Goal: Task Accomplishment & Management: Manage account settings

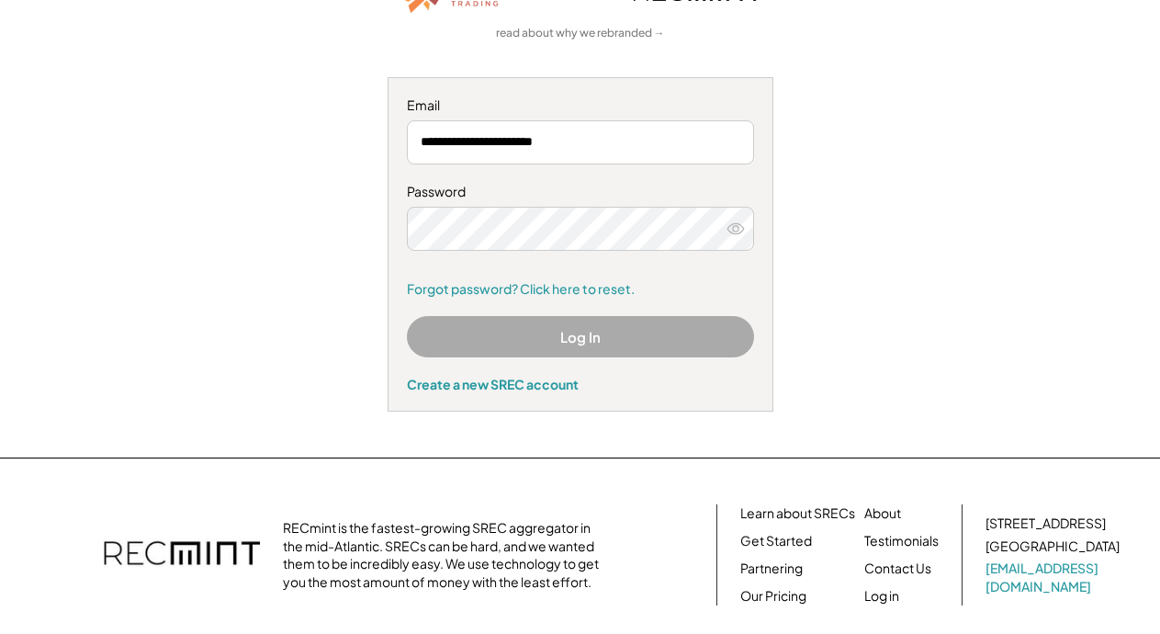
scroll to position [184, 0]
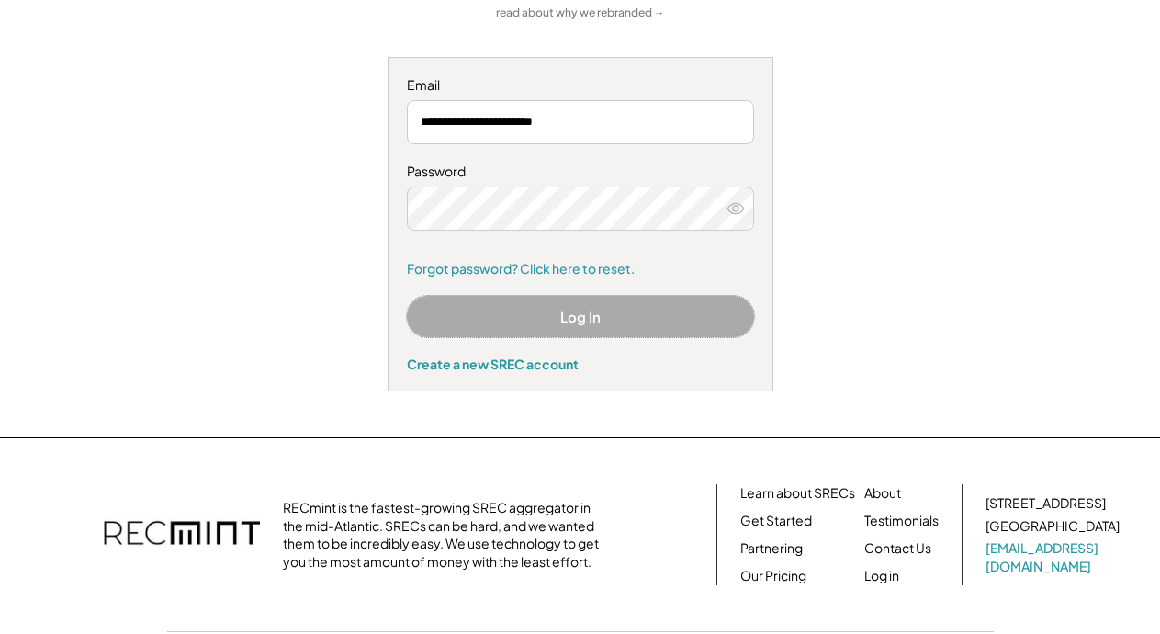
click at [593, 324] on button "Log In" at bounding box center [580, 316] width 347 height 41
click at [596, 319] on button "Log In" at bounding box center [580, 316] width 347 height 41
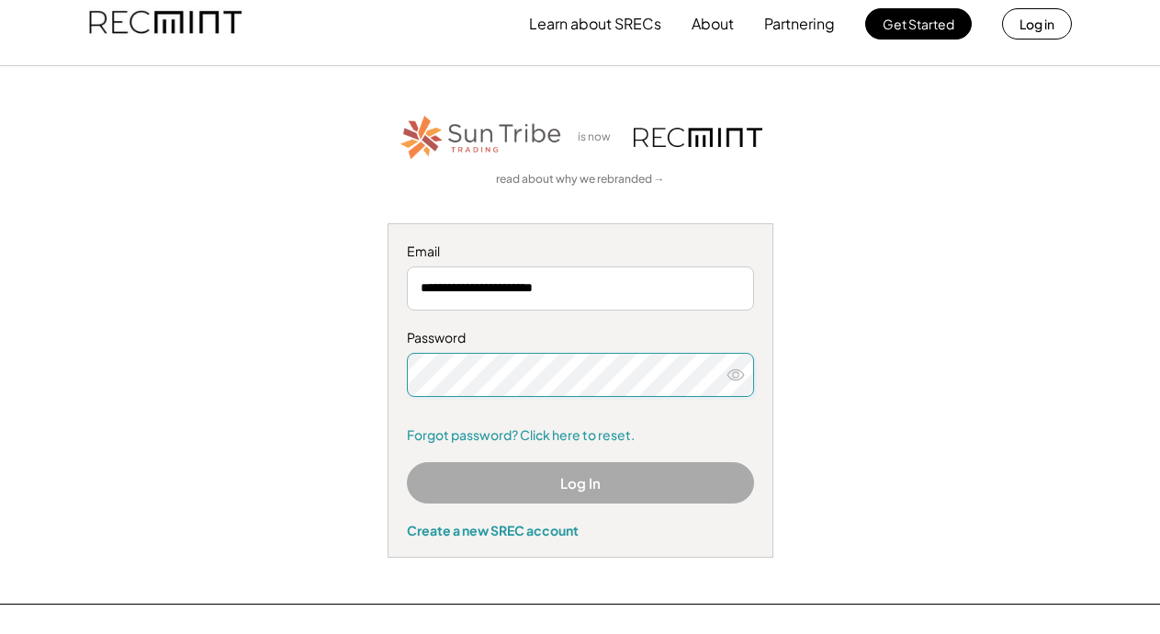
scroll to position [0, 0]
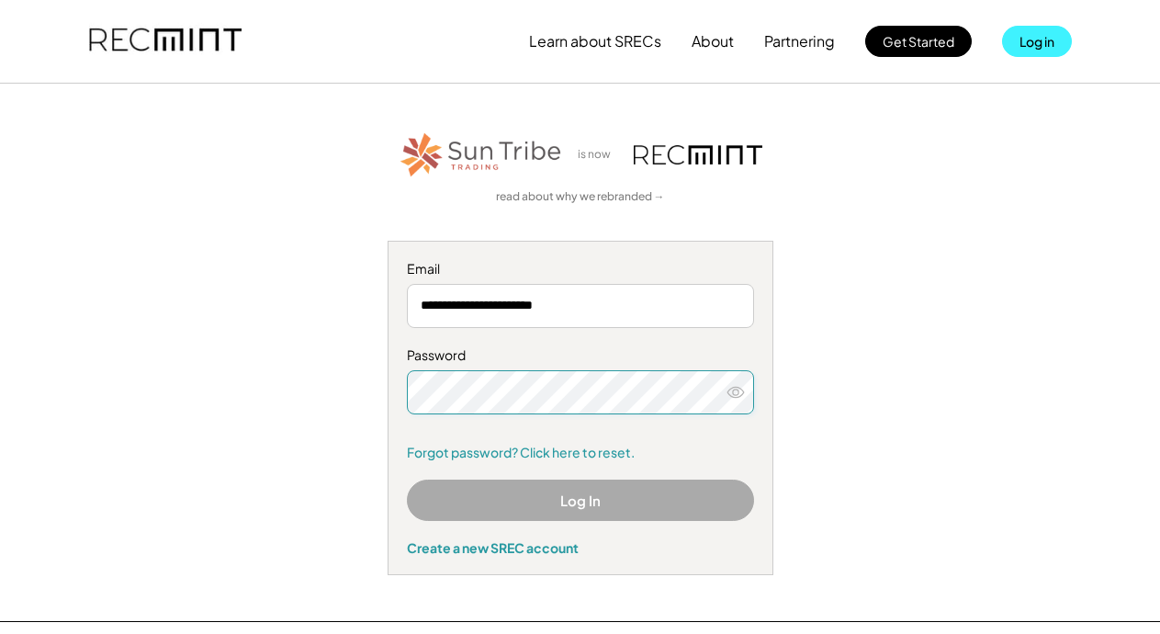
click at [1038, 41] on button "Log in" at bounding box center [1037, 41] width 70 height 31
click at [1026, 44] on button "Log in" at bounding box center [1037, 41] width 70 height 31
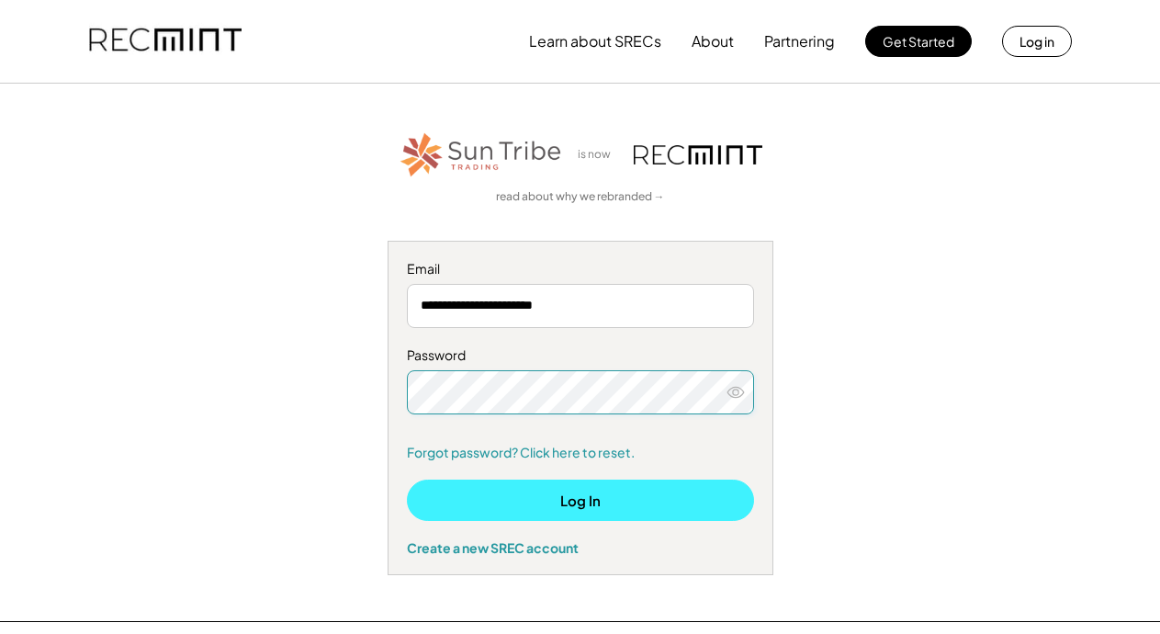
click at [538, 493] on button "Log In" at bounding box center [580, 500] width 347 height 41
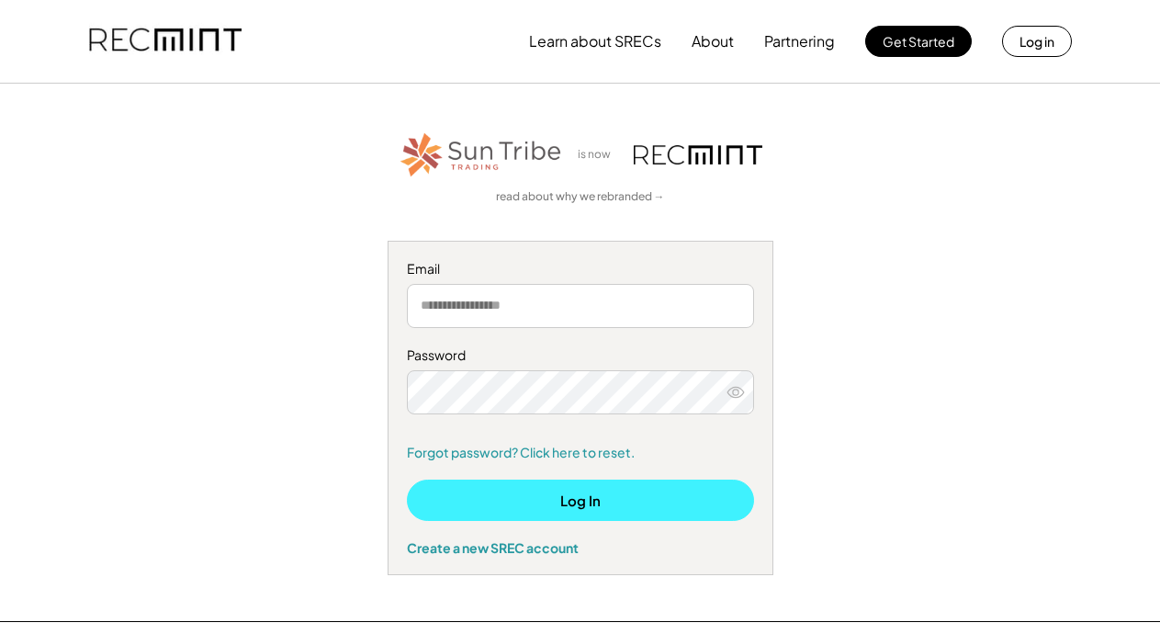
click at [518, 503] on button "Log In" at bounding box center [580, 500] width 347 height 41
click at [454, 303] on input "email" at bounding box center [580, 306] width 347 height 44
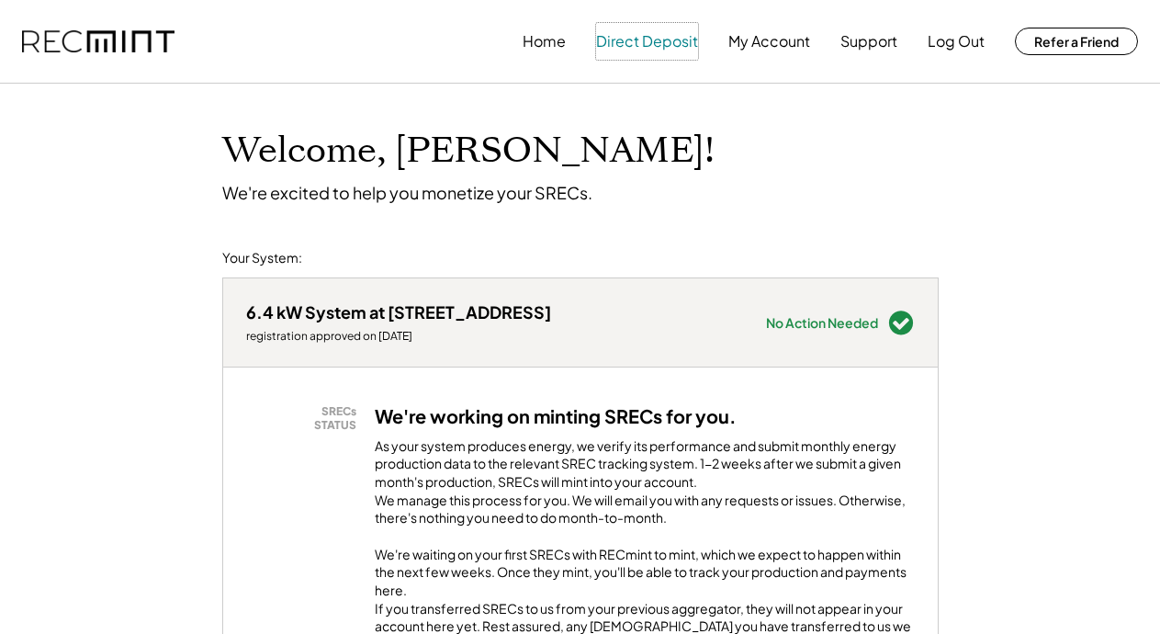
click at [637, 40] on button "Direct Deposit" at bounding box center [647, 41] width 102 height 37
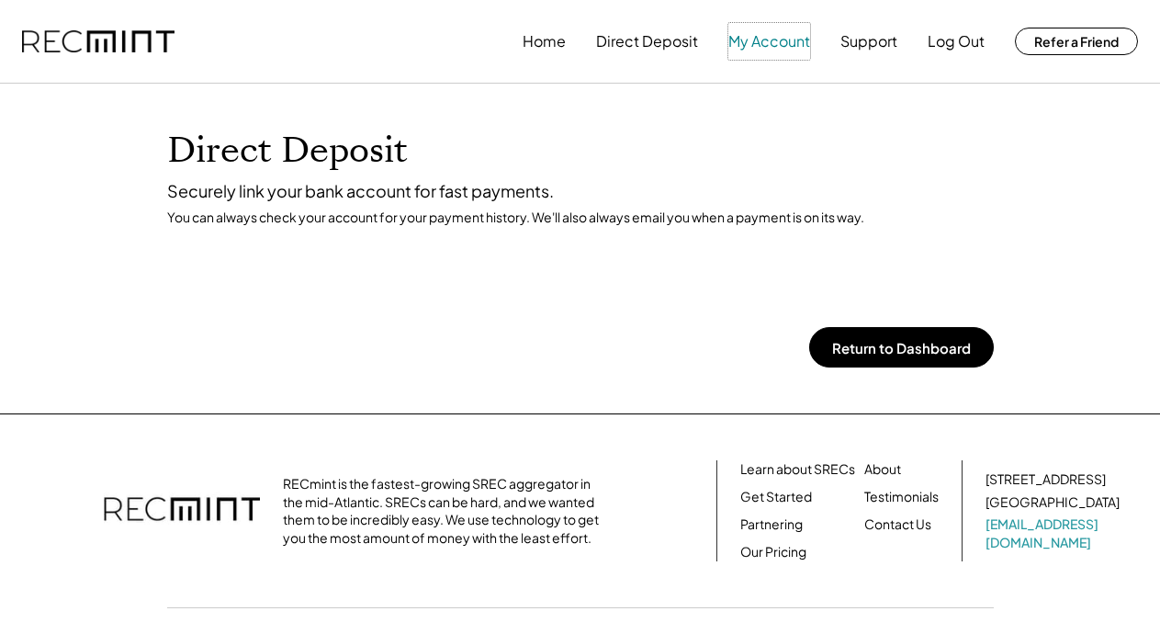
click at [774, 42] on button "My Account" at bounding box center [769, 41] width 82 height 37
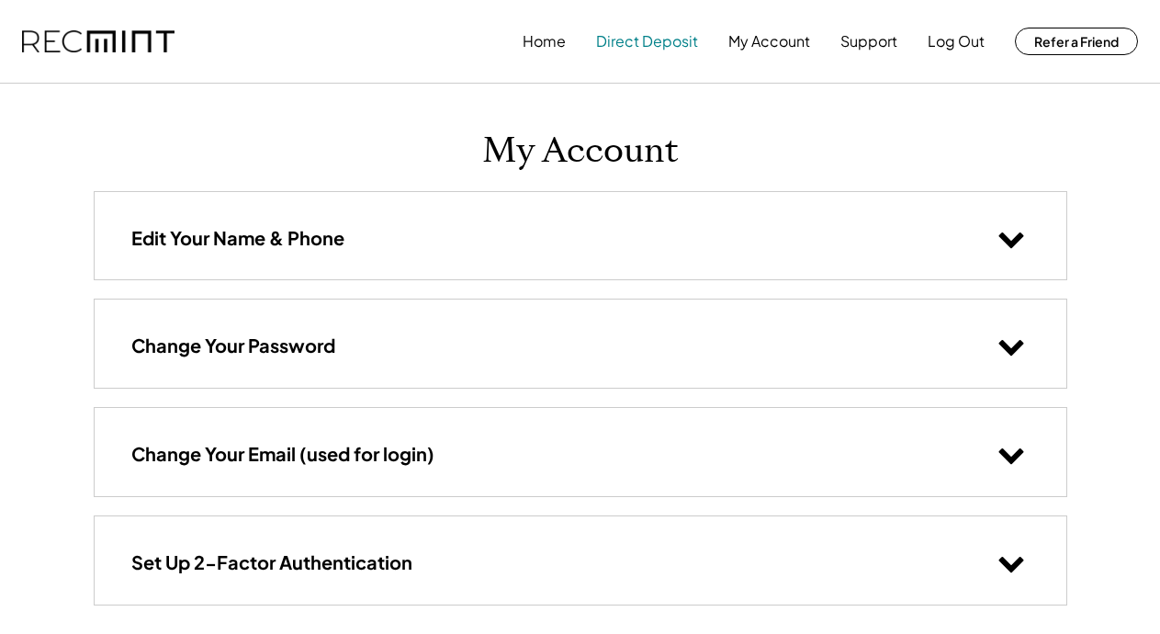
click at [638, 39] on button "Direct Deposit" at bounding box center [647, 41] width 102 height 37
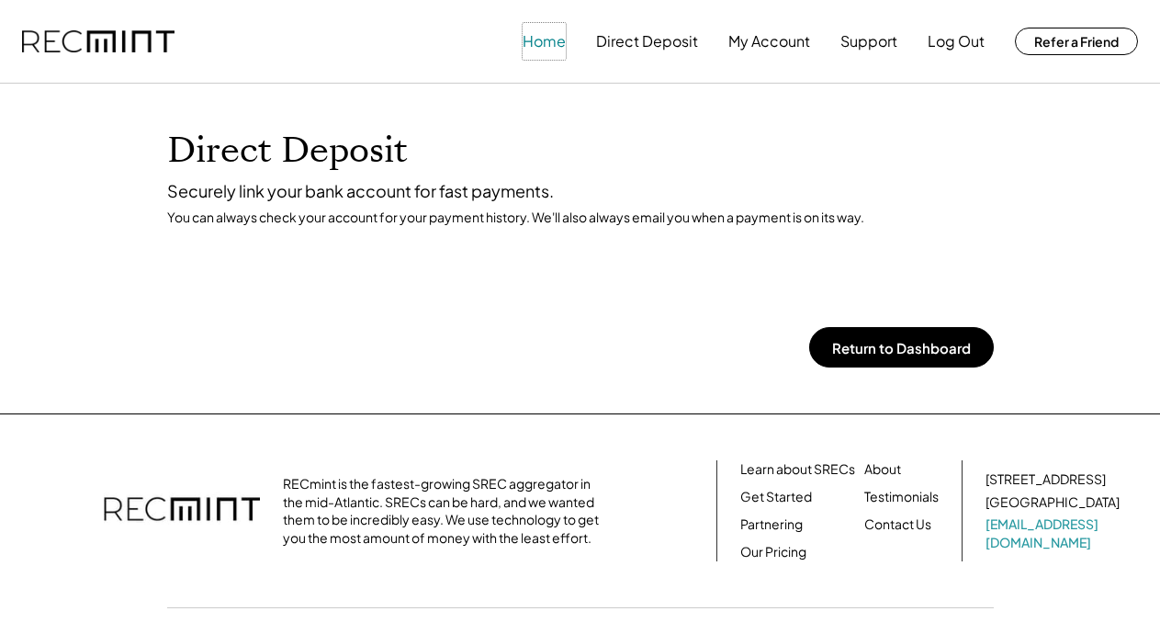
click at [549, 38] on button "Home" at bounding box center [544, 41] width 43 height 37
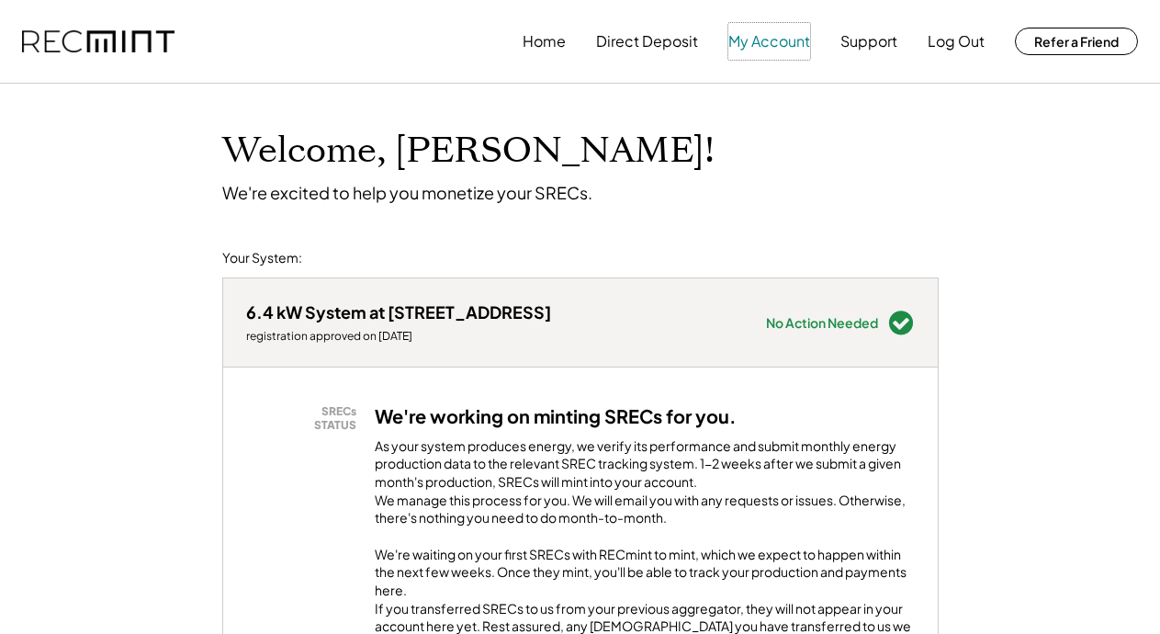
click at [774, 34] on button "My Account" at bounding box center [769, 41] width 82 height 37
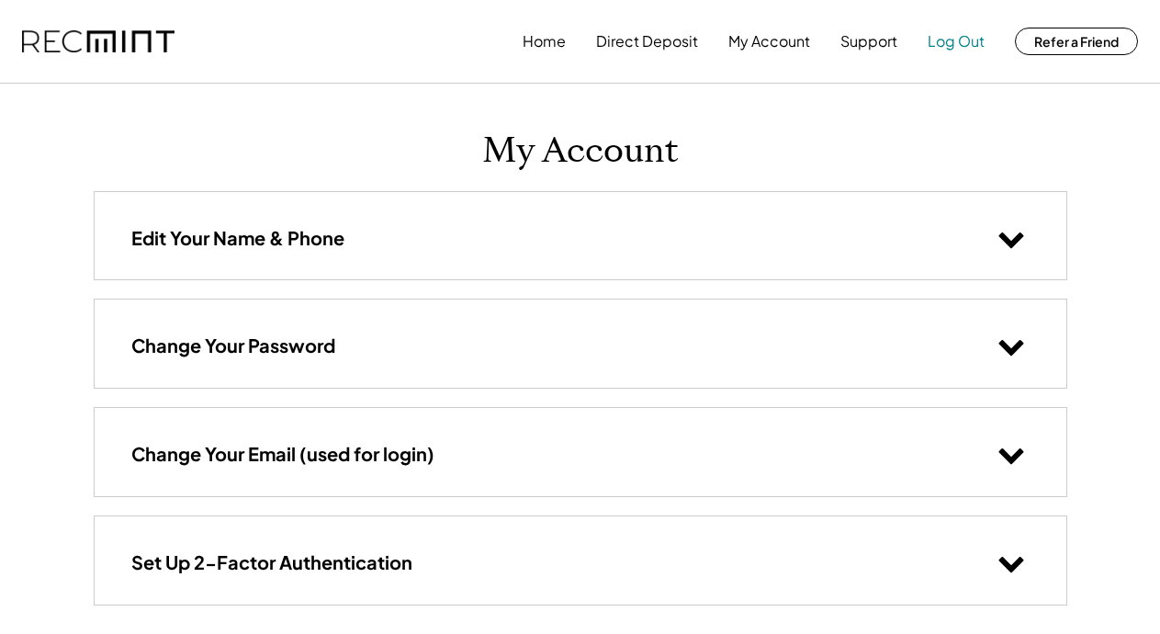
click at [950, 46] on button "Log Out" at bounding box center [956, 41] width 57 height 37
